Goal: Task Accomplishment & Management: Use online tool/utility

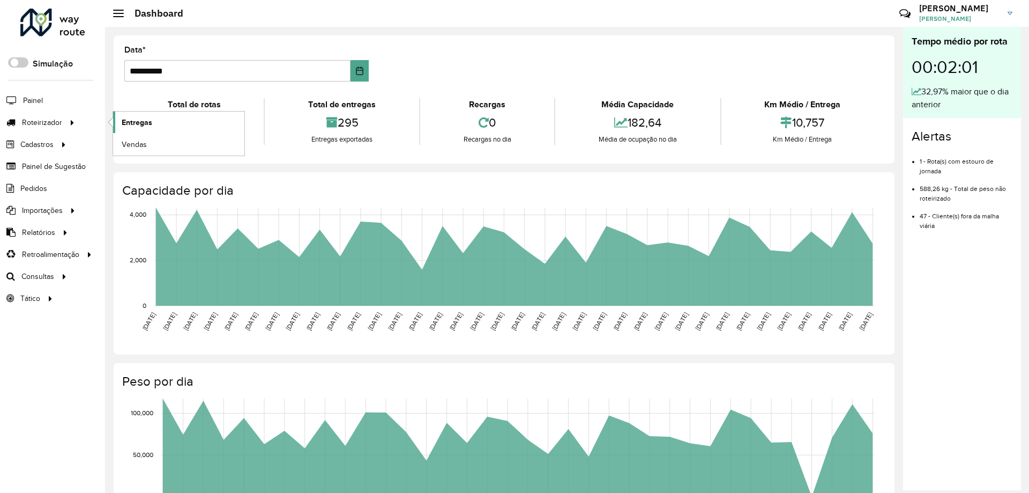
click at [124, 127] on span "Entregas" at bounding box center [137, 122] width 31 height 11
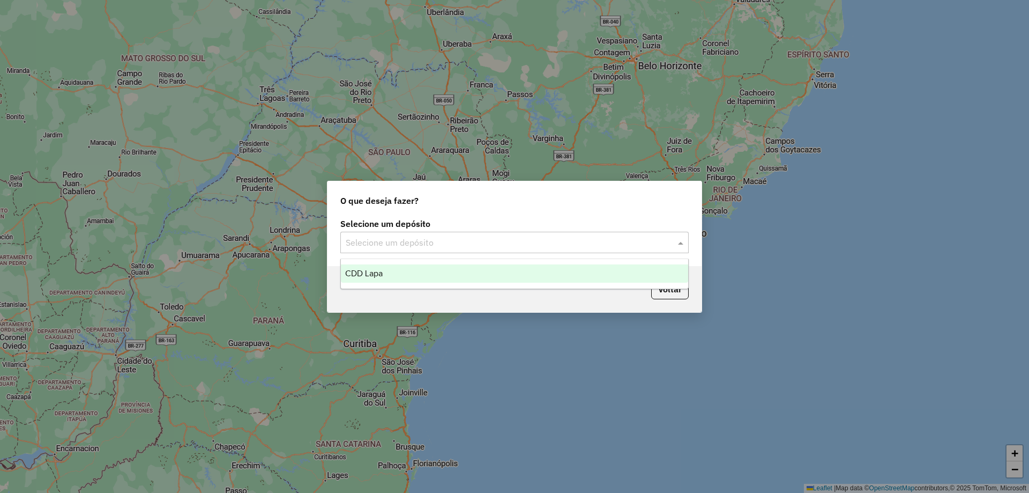
click at [537, 243] on input "text" at bounding box center [504, 242] width 316 height 13
click at [407, 271] on div "CDD Lapa" at bounding box center [514, 273] width 347 height 18
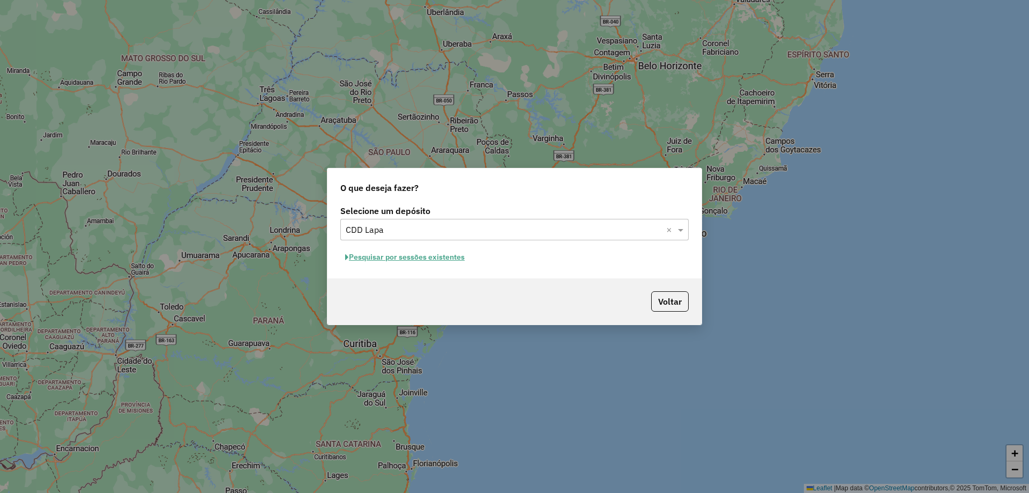
click at [460, 262] on button "Pesquisar por sessões existentes" at bounding box center [404, 257] width 129 height 17
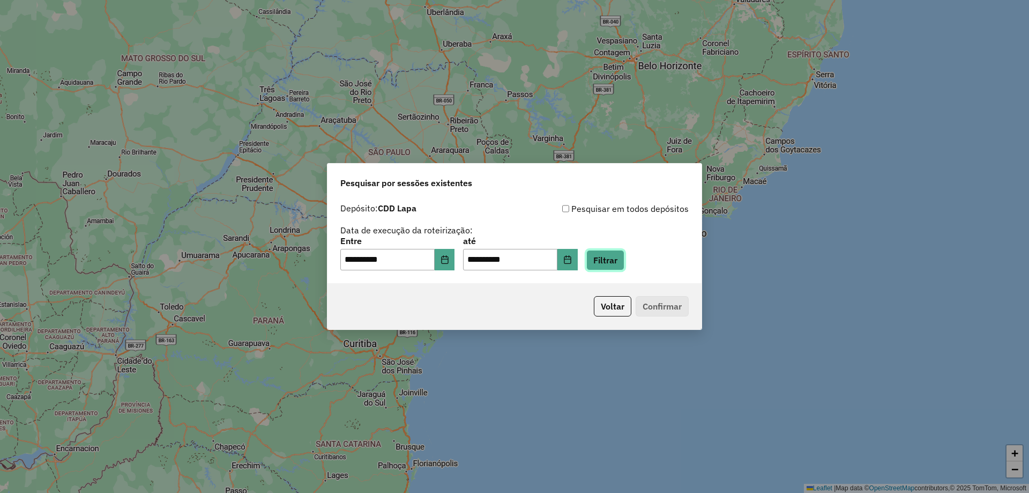
click at [624, 255] on button "Filtrar" at bounding box center [605, 260] width 38 height 20
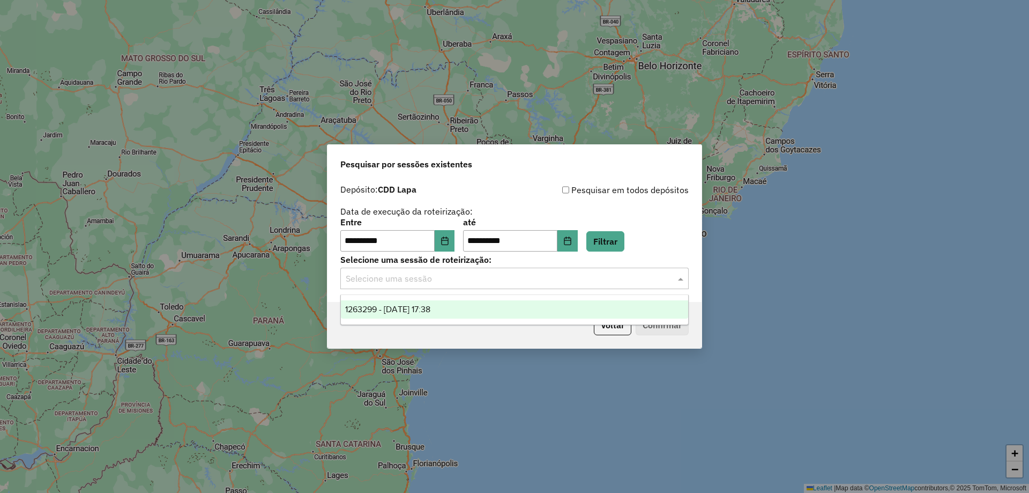
click at [537, 278] on input "text" at bounding box center [504, 278] width 316 height 13
click at [390, 314] on div "1263299 - 11/09/2025 17:38" at bounding box center [514, 309] width 347 height 18
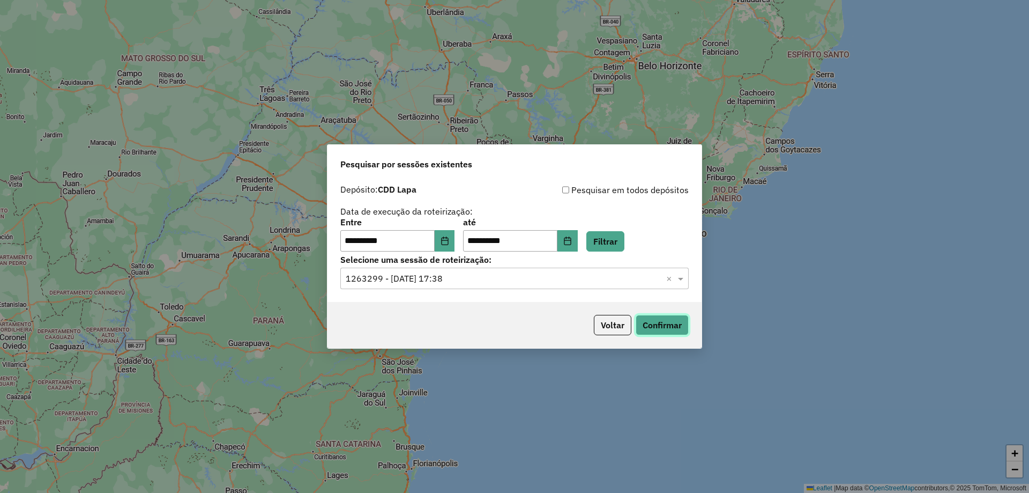
click at [650, 318] on button "Confirmar" at bounding box center [662, 325] width 53 height 20
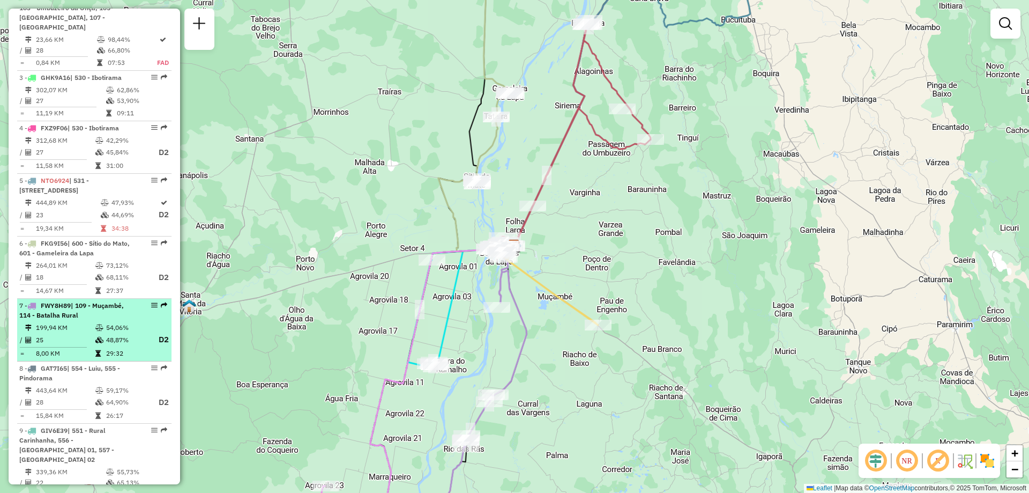
scroll to position [590, 0]
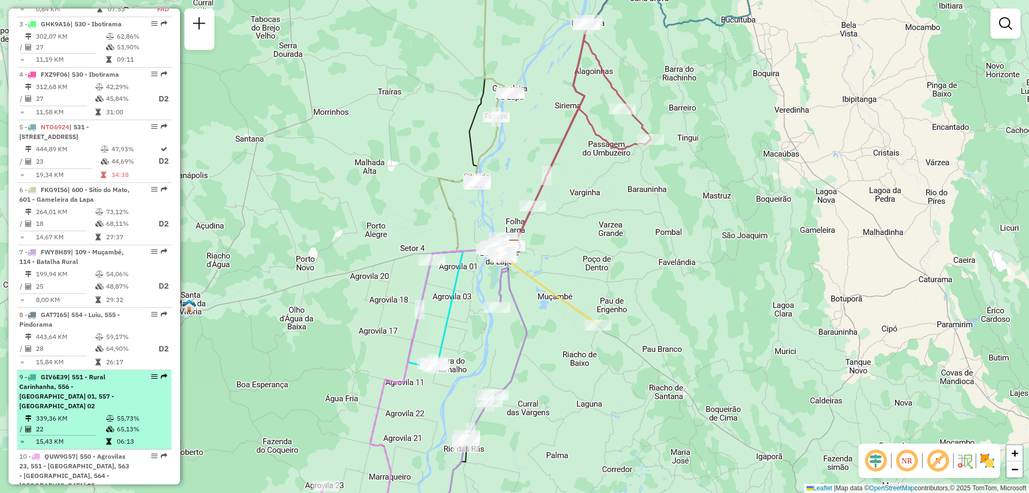
click at [153, 373] on em at bounding box center [154, 376] width 6 height 6
select select "**********"
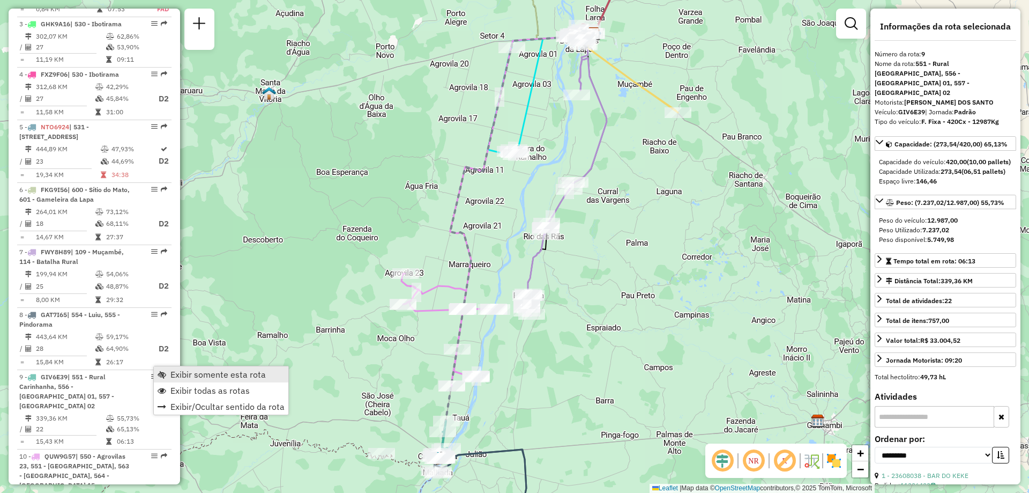
click at [174, 374] on span "Exibir somente esta rota" at bounding box center [217, 374] width 95 height 9
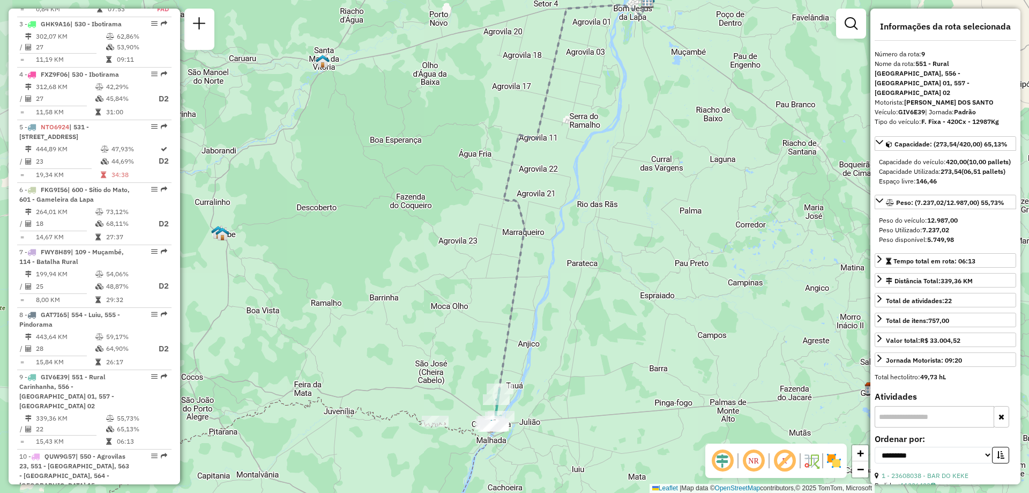
drag, startPoint x: 325, startPoint y: 391, endPoint x: 379, endPoint y: 358, distance: 63.5
click at [379, 358] on div "Janela de atendimento Grade de atendimento Capacidade Transportadoras Veículos …" at bounding box center [514, 246] width 1029 height 493
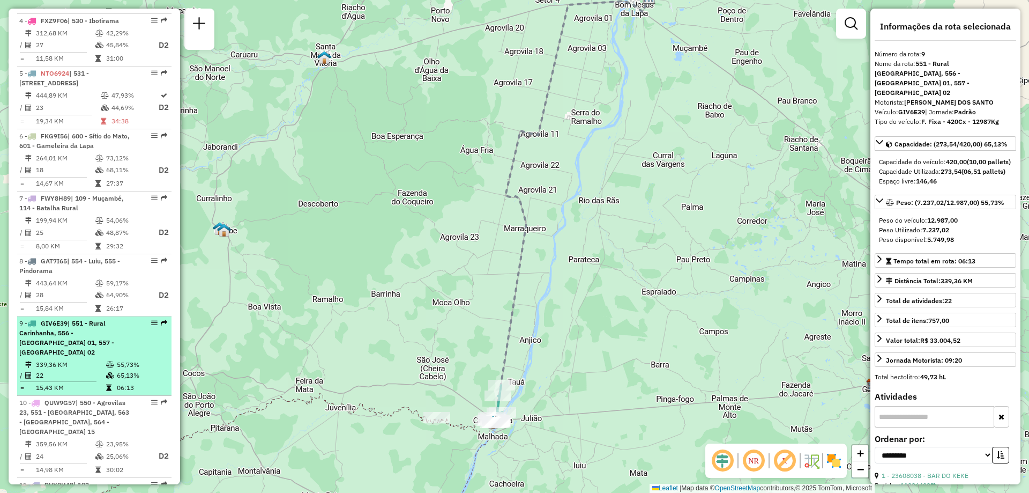
scroll to position [697, 0]
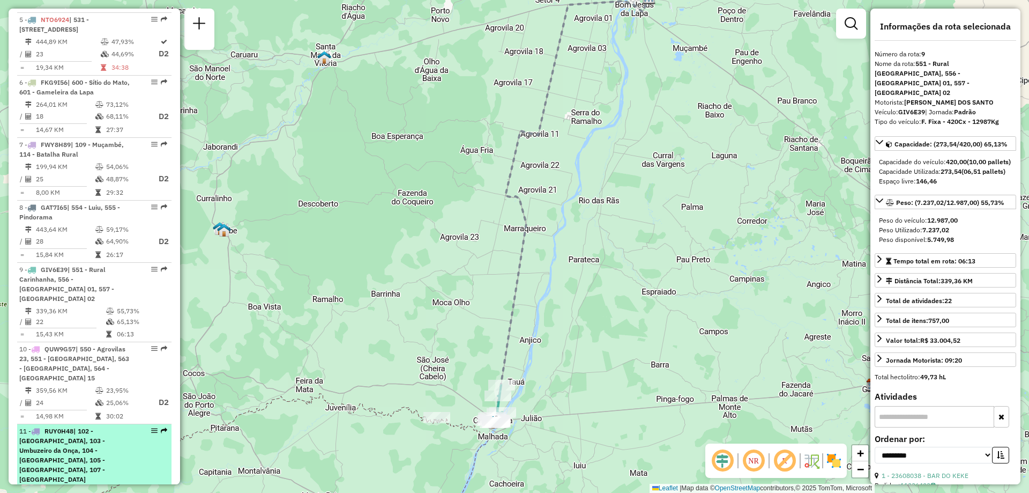
click at [138, 431] on div "11 - RUY0H48 | 102 - Amaralina, 103 - Umbuzeiro da Onça, 104 - [GEOGRAPHIC_DATA…" at bounding box center [94, 455] width 150 height 58
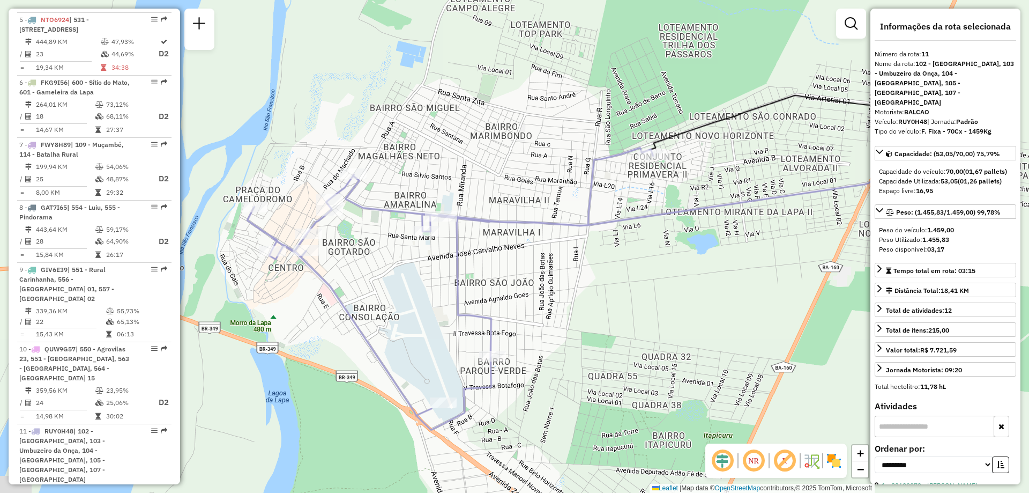
drag, startPoint x: 534, startPoint y: 311, endPoint x: 584, endPoint y: 320, distance: 51.2
click at [584, 320] on div "Janela de atendimento Grade de atendimento Capacidade Transportadoras Veículos …" at bounding box center [514, 246] width 1029 height 493
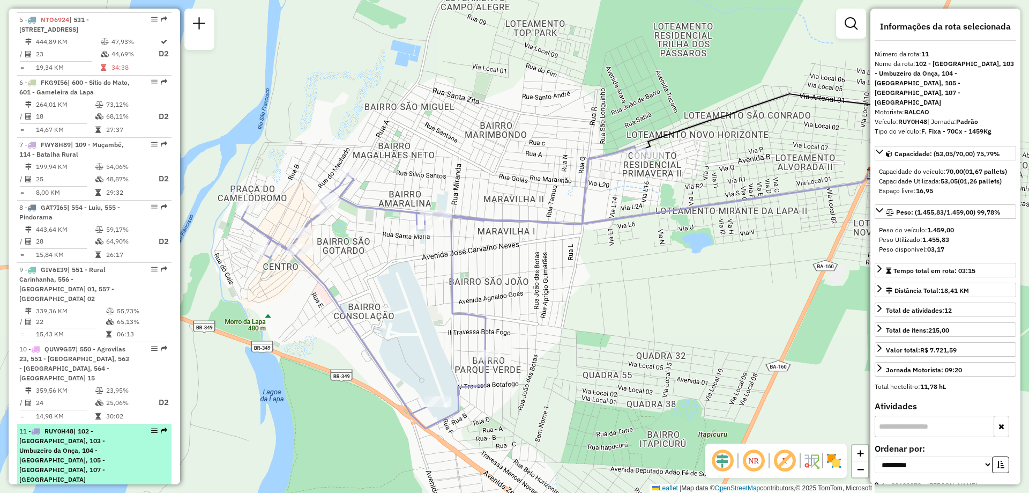
scroll to position [804, 0]
